Goal: Check status: Check status

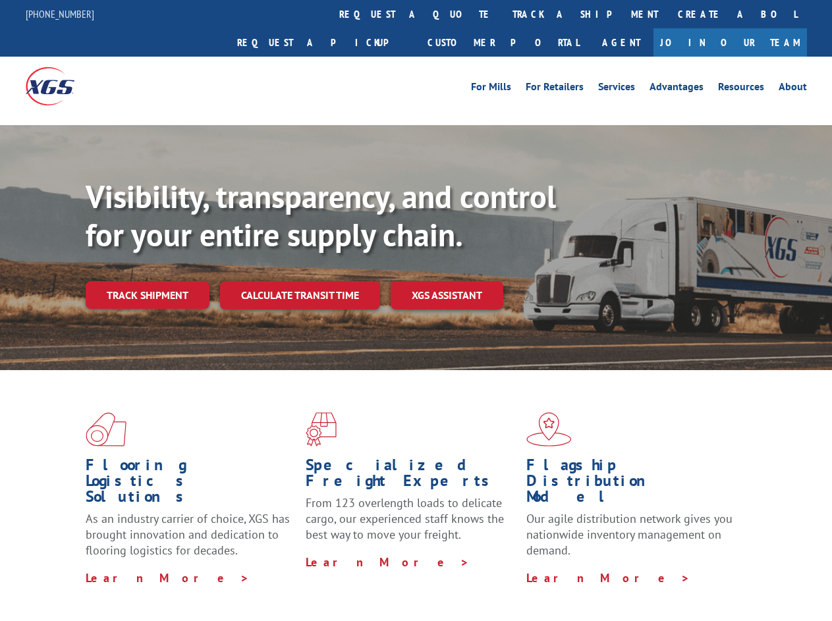
click at [416, 310] on div "Visibility, transparency, and control for your entire supply chain. Track shipm…" at bounding box center [459, 270] width 747 height 184
click at [503, 14] on link "track a shipment" at bounding box center [585, 14] width 165 height 28
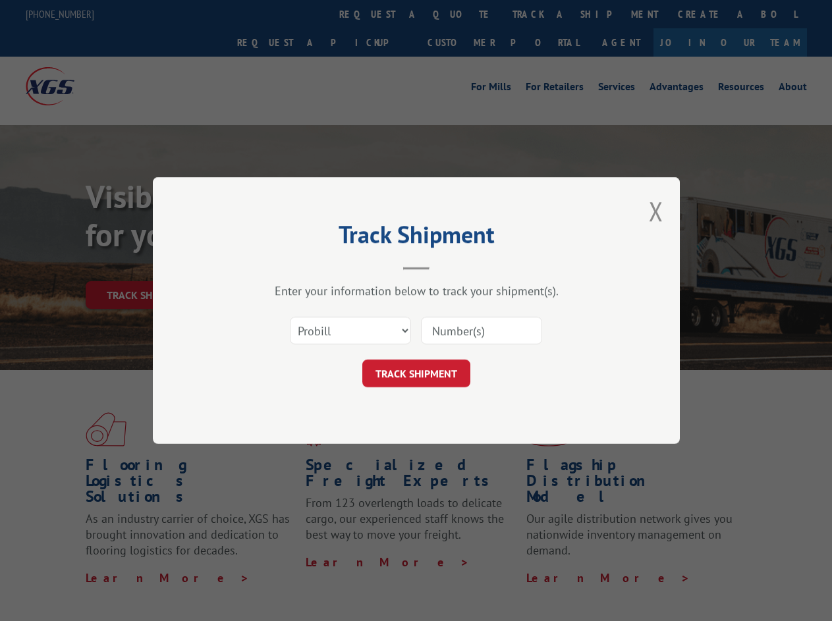
click at [460, 14] on div "Track Shipment Enter your information below to track your shipment(s). Select c…" at bounding box center [416, 310] width 832 height 621
click at [542, 14] on div "Track Shipment Enter your information below to track your shipment(s). Select c…" at bounding box center [416, 310] width 832 height 621
click at [147, 266] on div "Track Shipment Enter your information below to track your shipment(s). Select c…" at bounding box center [416, 310] width 832 height 621
click at [299, 266] on header "Track Shipment" at bounding box center [416, 247] width 395 height 45
click at [447, 266] on header "Track Shipment" at bounding box center [416, 247] width 395 height 45
